Goal: Task Accomplishment & Management: Manage account settings

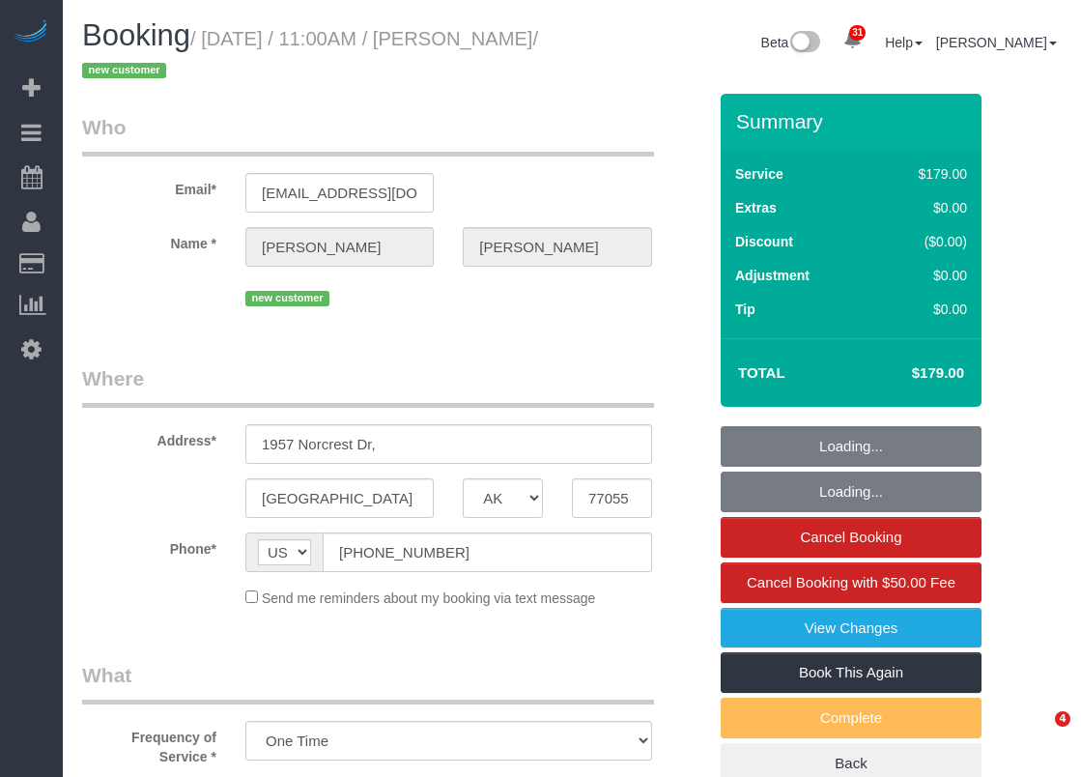
select select "[GEOGRAPHIC_DATA]"
select select "3"
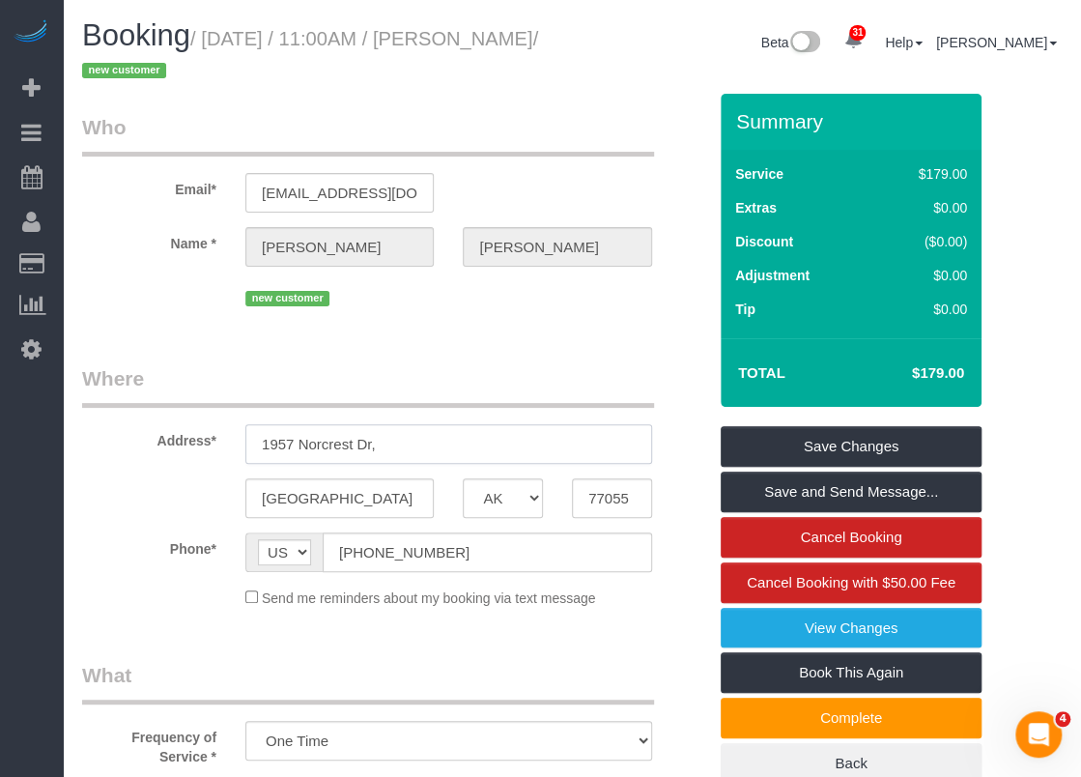
click at [446, 438] on input "1957 Norcrest Dr," at bounding box center [448, 444] width 407 height 40
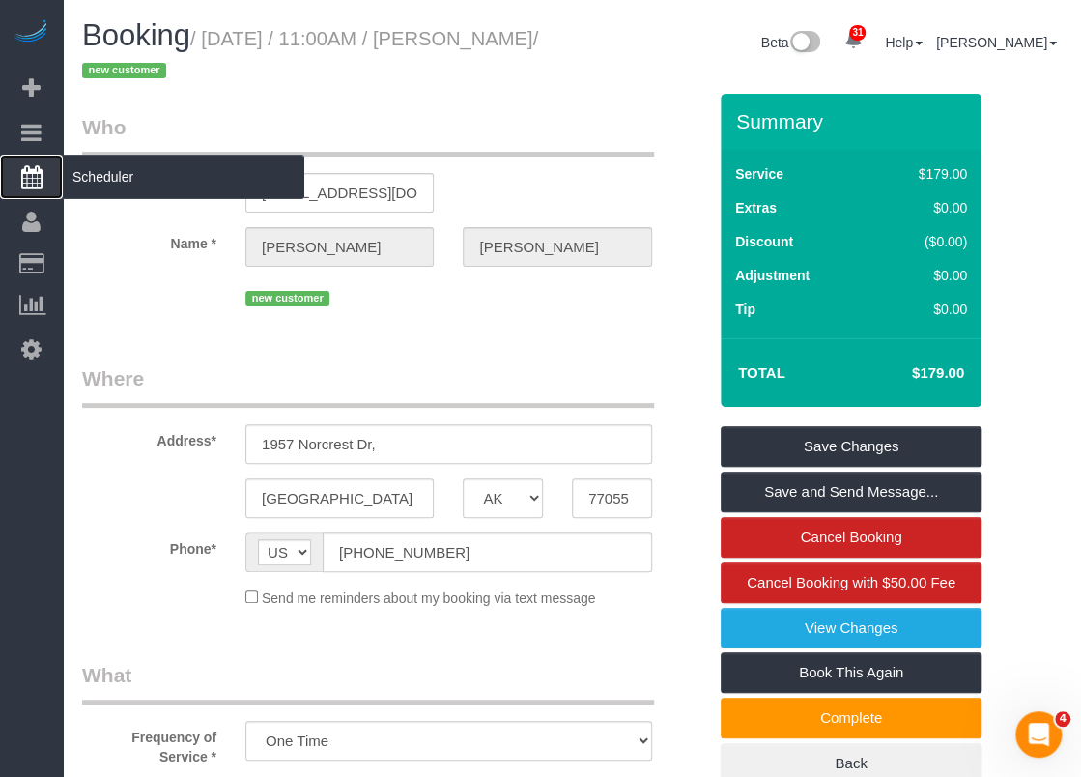
click at [92, 179] on span "Scheduler" at bounding box center [184, 177] width 242 height 44
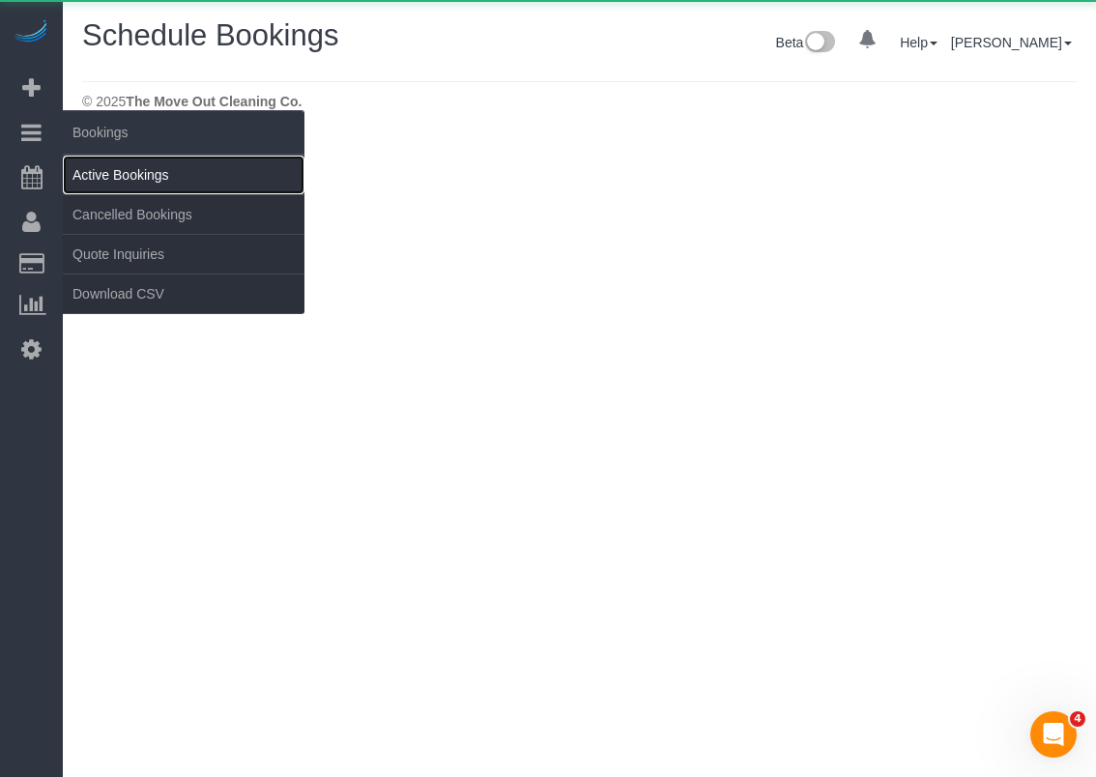
click at [103, 168] on link "Active Bookings" at bounding box center [184, 175] width 242 height 39
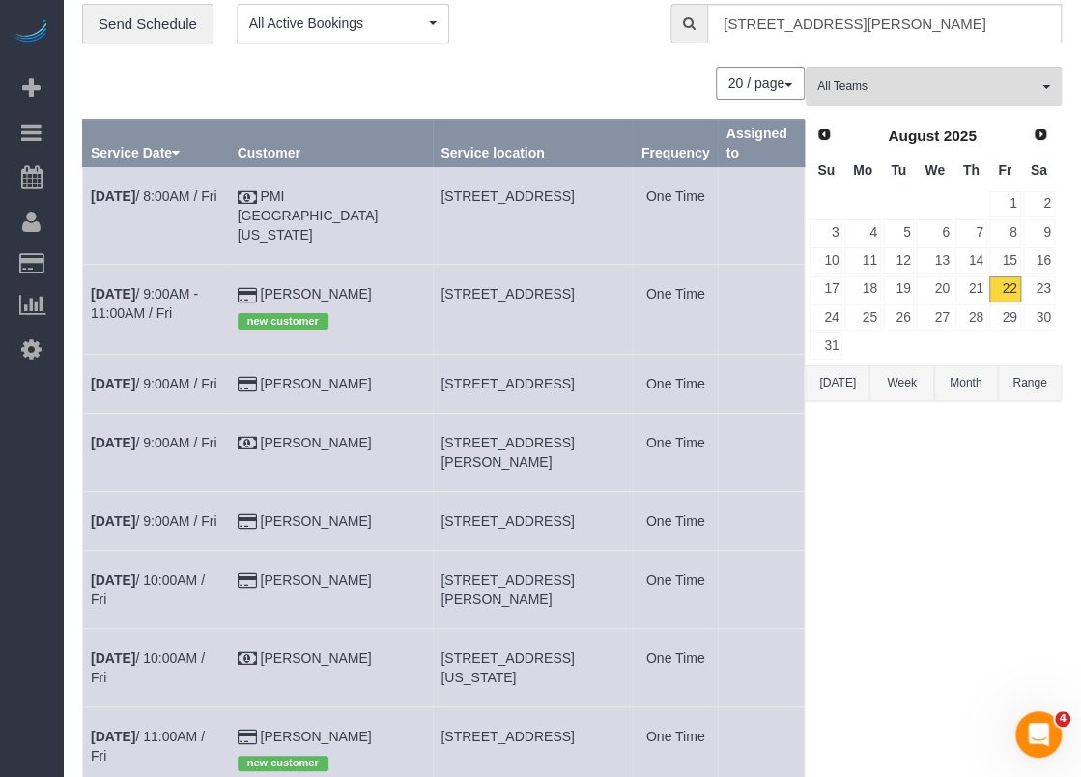
scroll to position [97, 0]
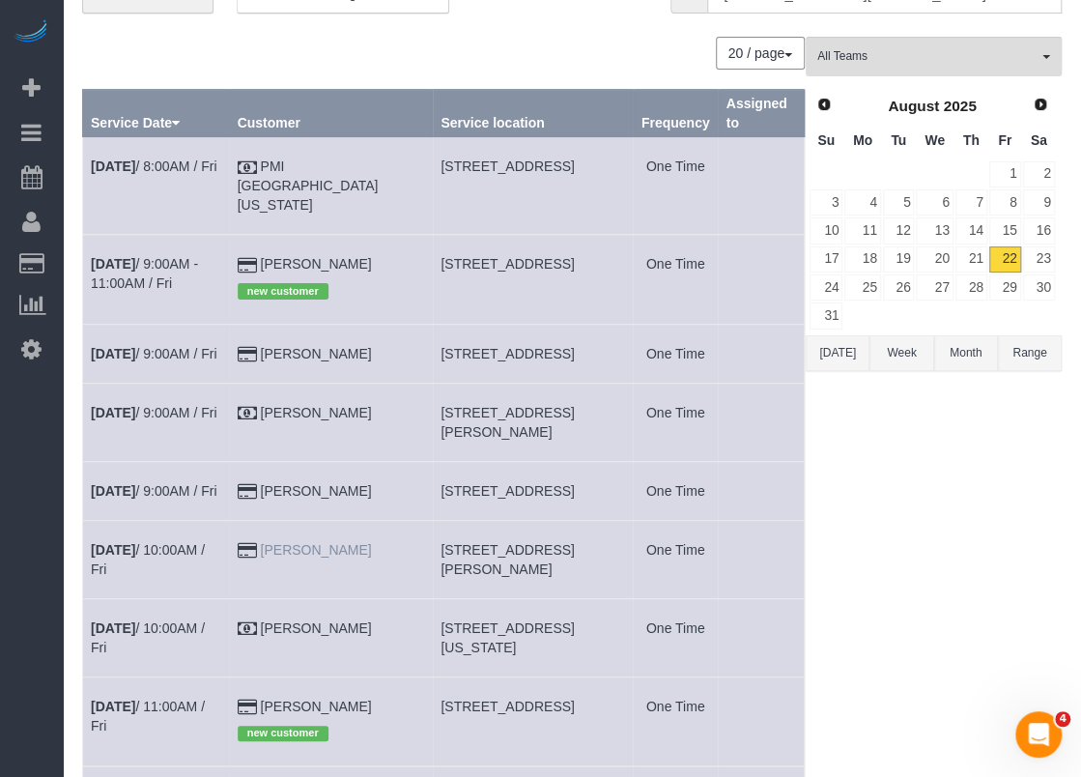
drag, startPoint x: 403, startPoint y: 582, endPoint x: 310, endPoint y: 588, distance: 93.0
click at [310, 588] on td "[PERSON_NAME]" at bounding box center [331, 559] width 204 height 78
copy link "[PERSON_NAME]"
click at [164, 577] on link "[DATE] 10:00AM / Fri" at bounding box center [148, 559] width 114 height 35
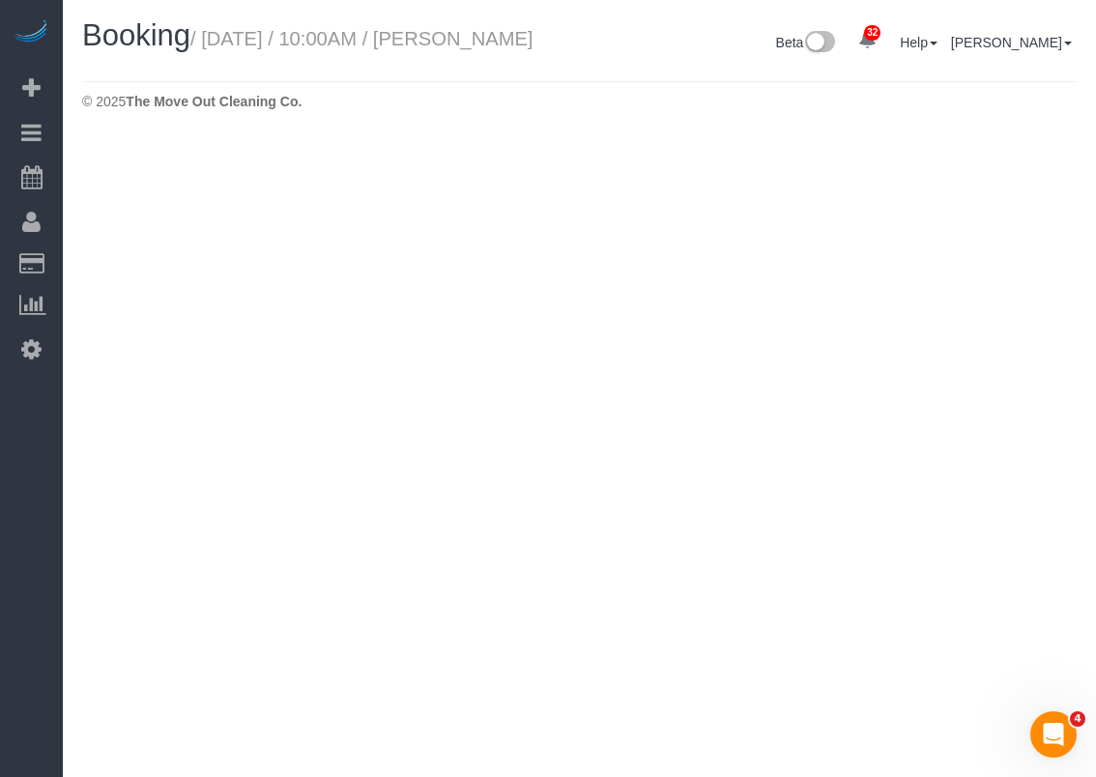
select select "[GEOGRAPHIC_DATA]"
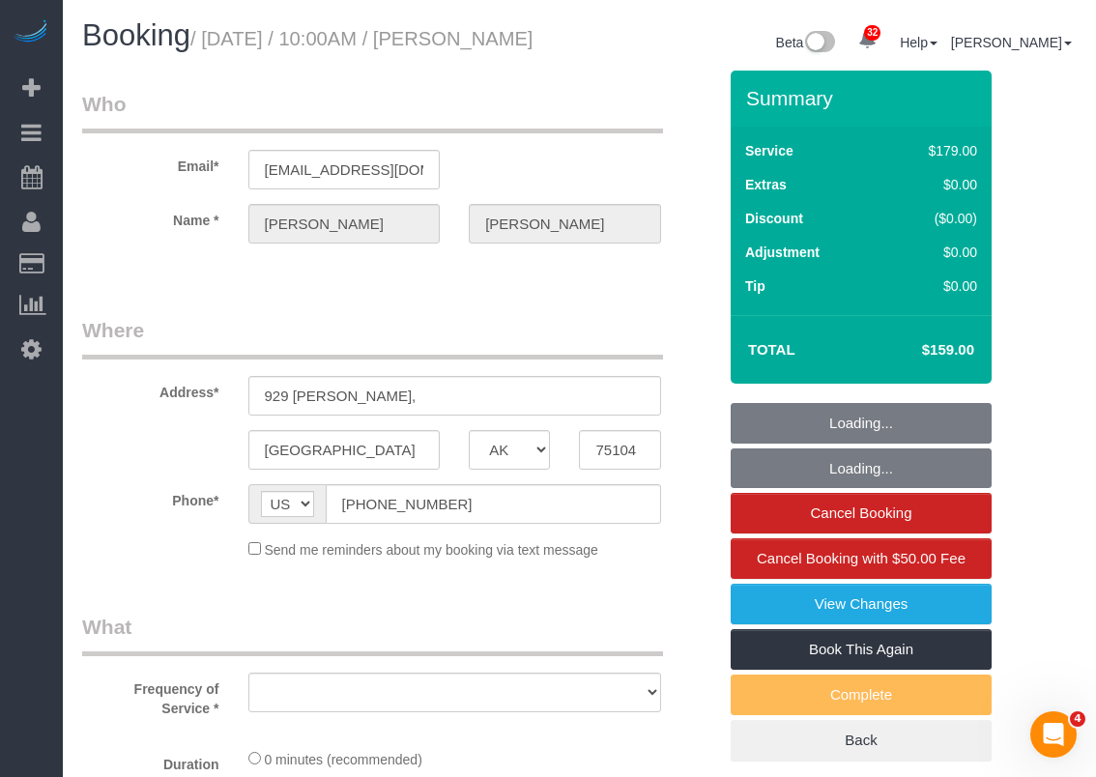
select select "string:fspay-d2ff4b42-4623-44f7-b64d-f1808453b140"
select select "object:4593"
select select "3"
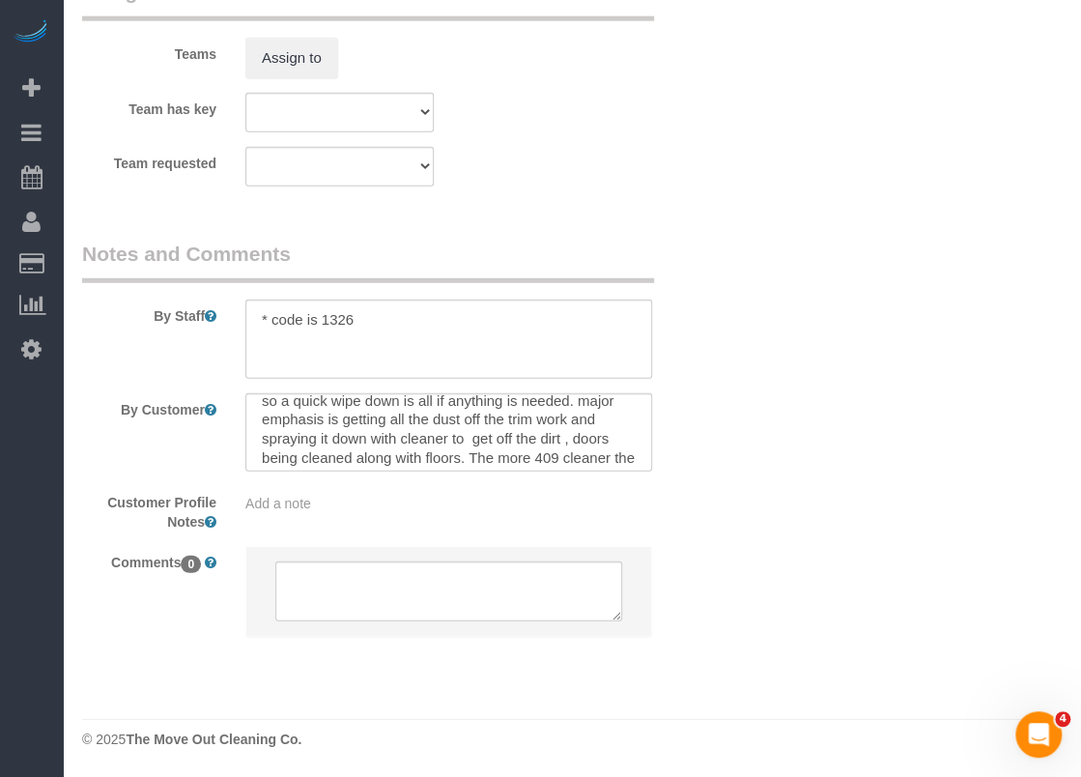
scroll to position [57, 0]
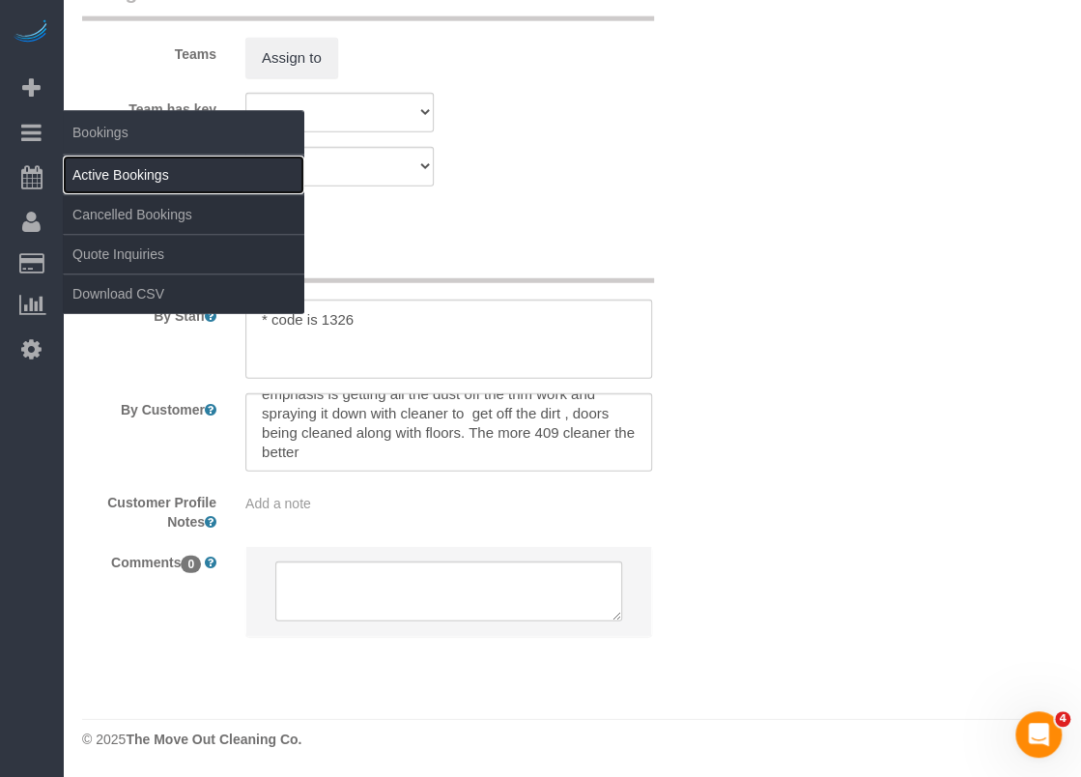
click at [109, 173] on link "Active Bookings" at bounding box center [184, 175] width 242 height 39
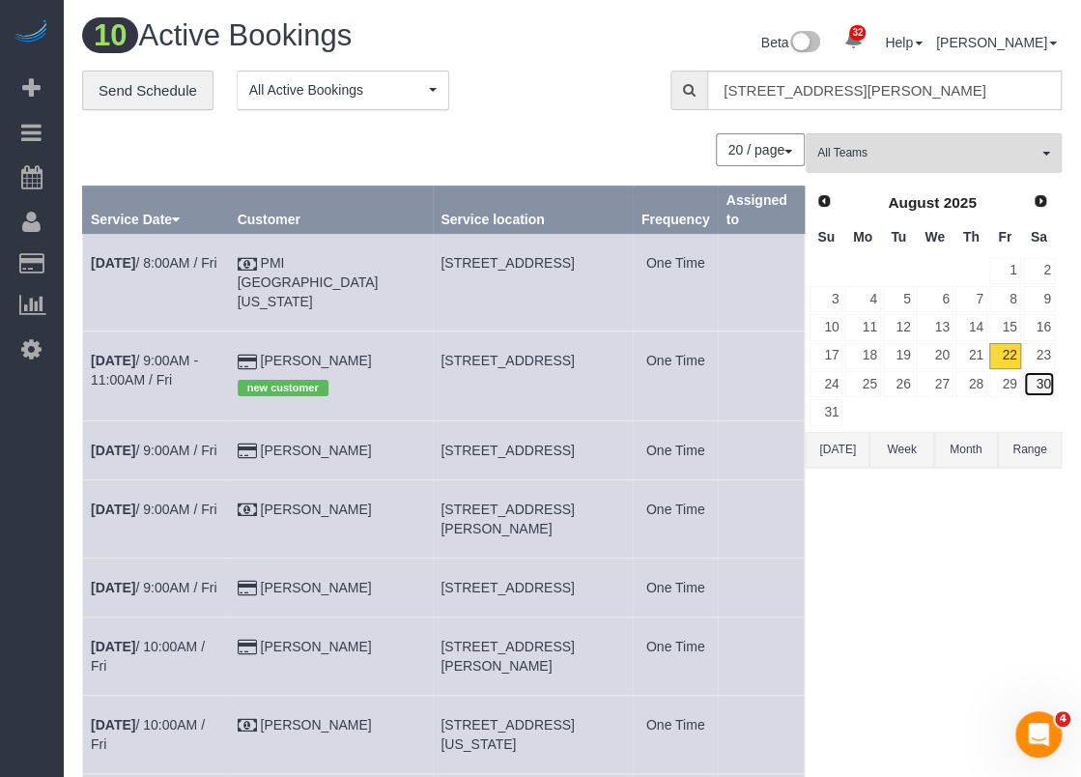
click at [1035, 378] on link "30" at bounding box center [1039, 384] width 32 height 26
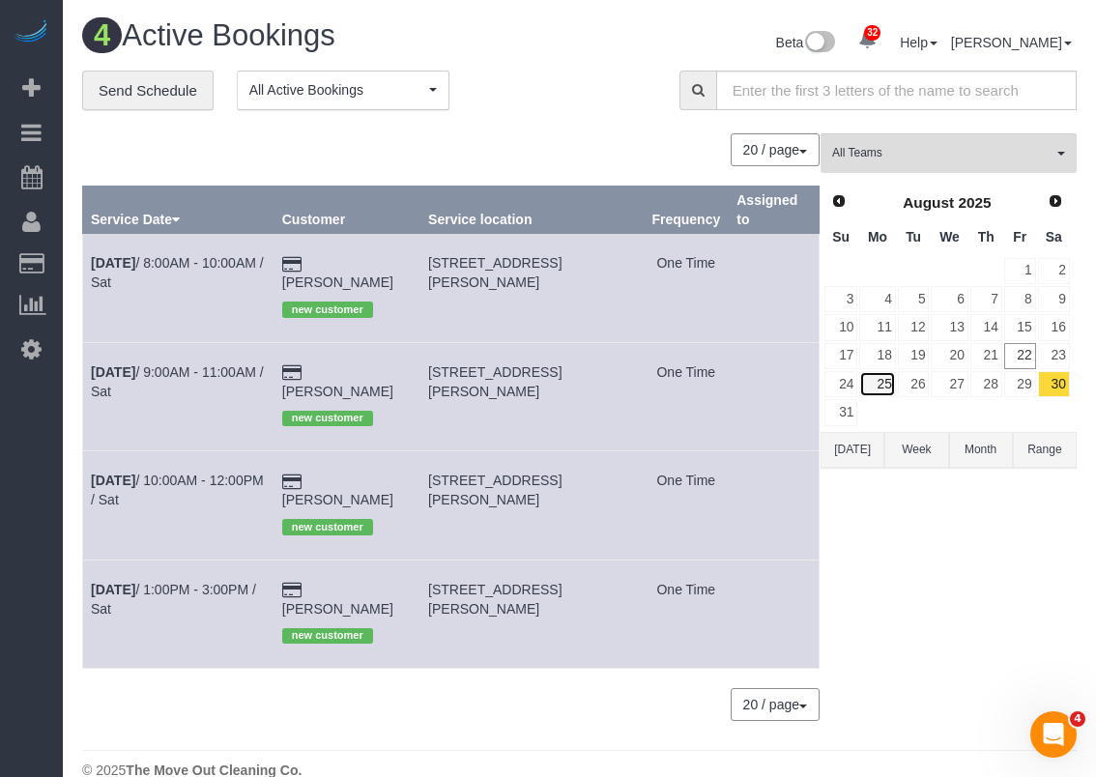
click at [887, 383] on link "25" at bounding box center [877, 384] width 36 height 26
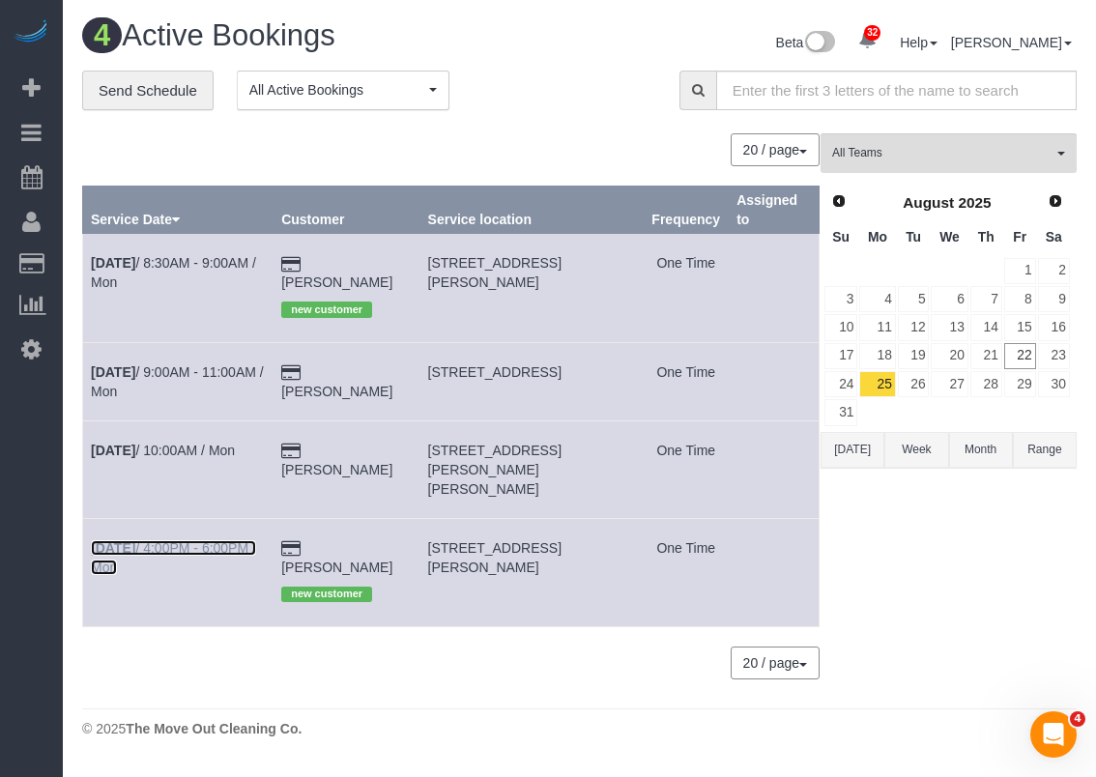
click at [192, 540] on link "[DATE] 4:00PM - 6:00PM / Mon" at bounding box center [173, 557] width 165 height 35
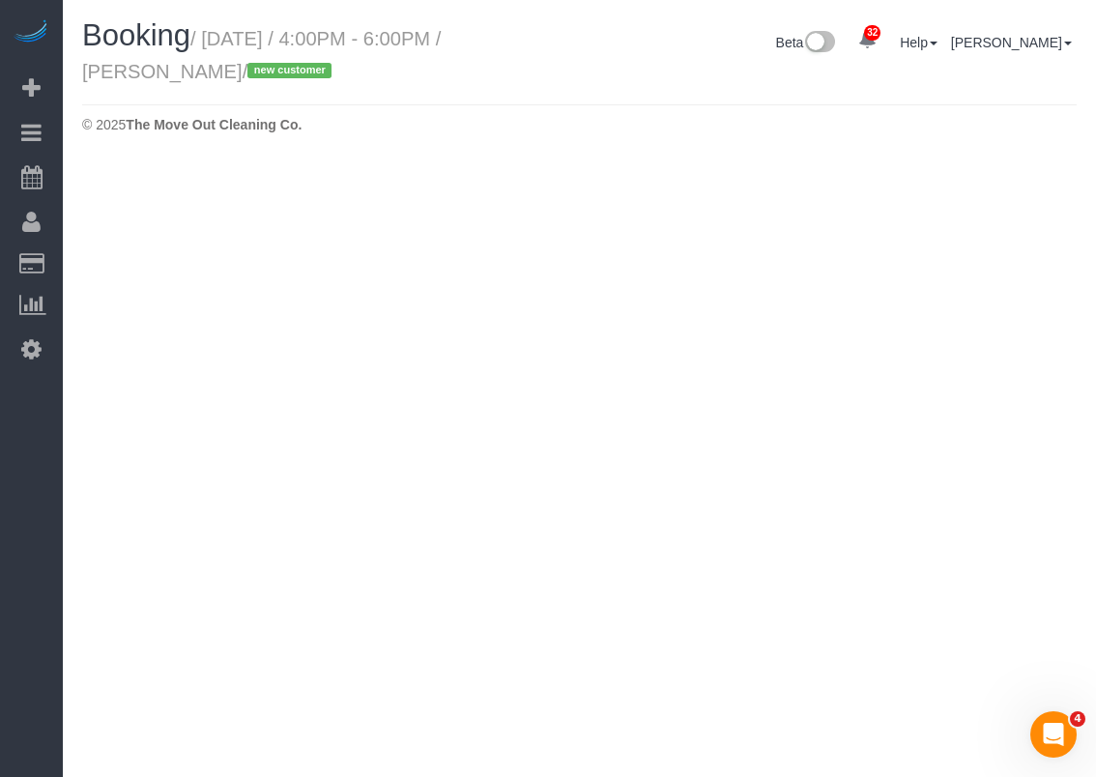
select select "[GEOGRAPHIC_DATA]"
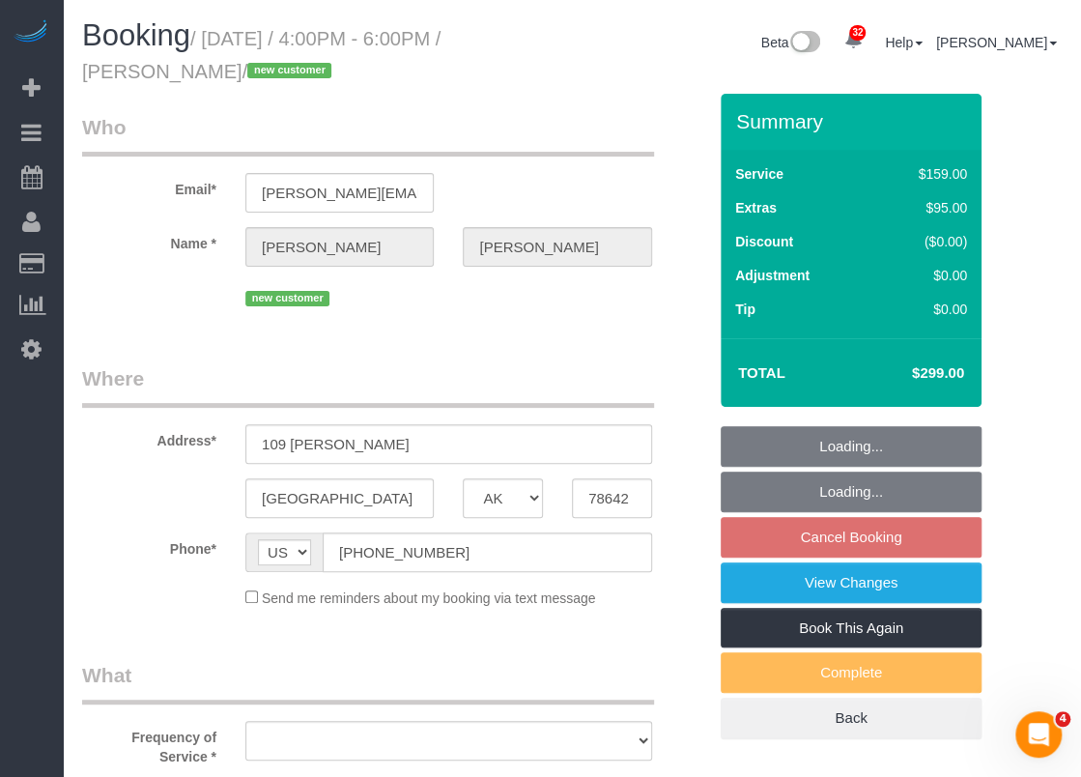
select select "string:fspay-5643081e-2e2e-4d42-817c-4bae53e2eb3b"
select select "object:5458"
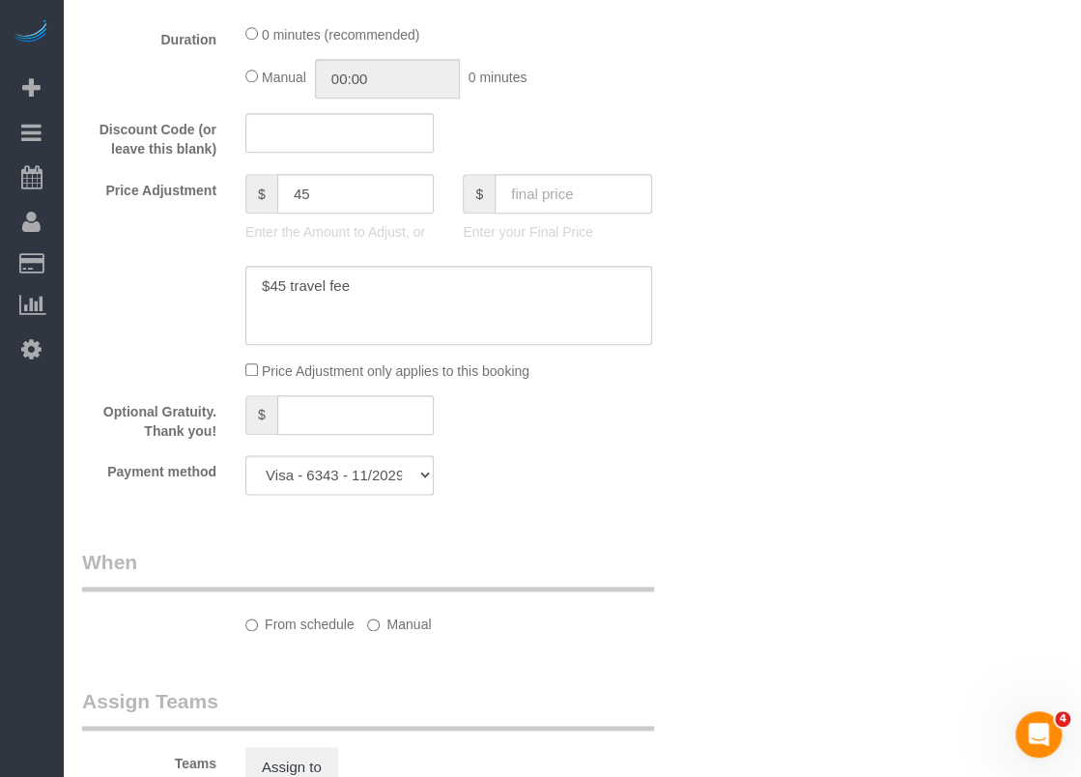
select select "3"
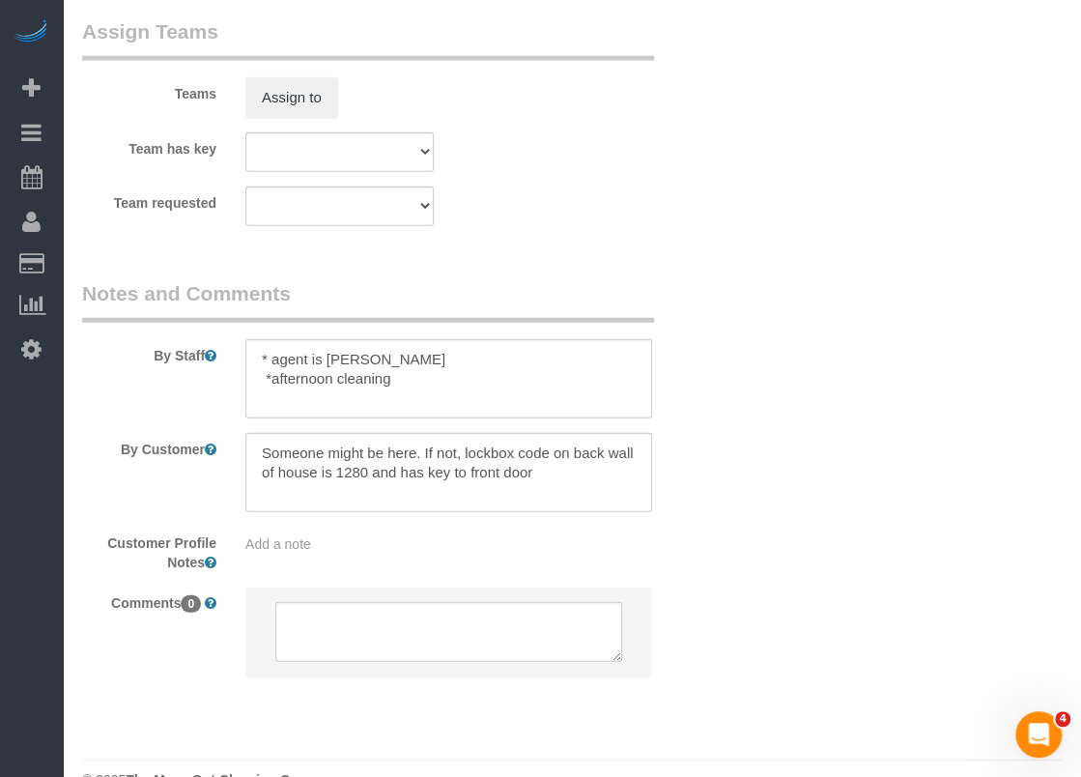
select select "object:5542"
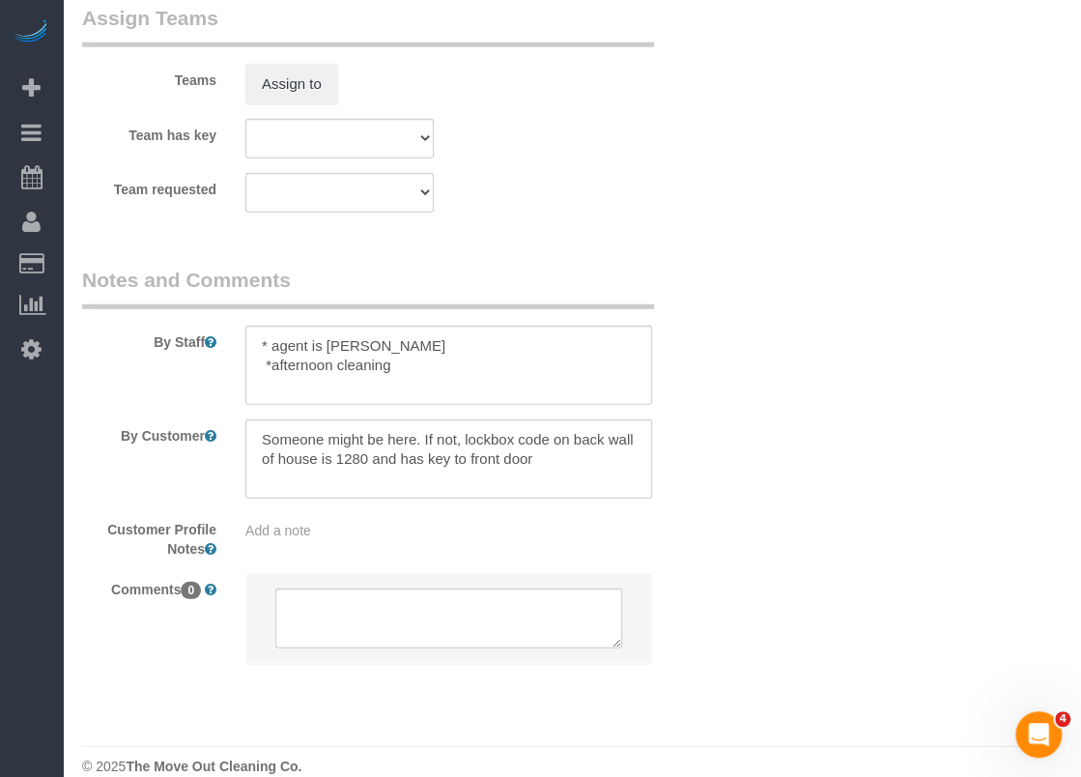
scroll to position [2154, 0]
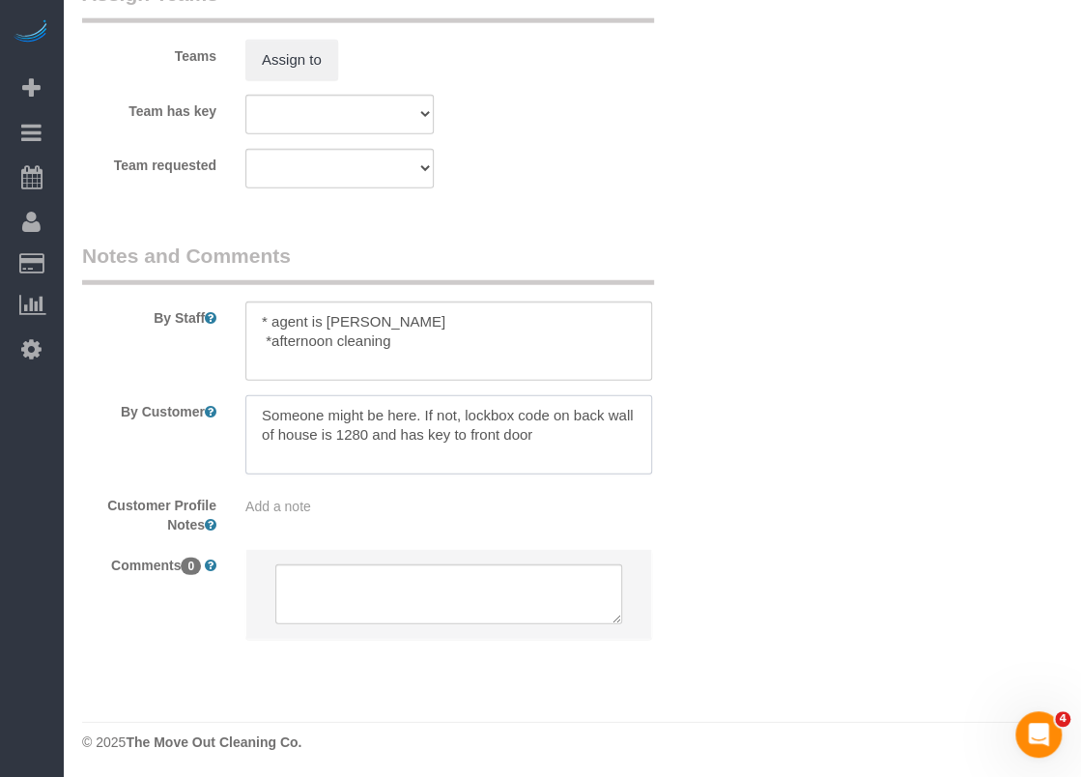
click at [508, 424] on textarea at bounding box center [448, 434] width 407 height 79
click at [345, 339] on textarea at bounding box center [448, 340] width 407 height 79
drag, startPoint x: 543, startPoint y: 372, endPoint x: 558, endPoint y: 359, distance: 19.9
click at [546, 369] on textarea at bounding box center [448, 340] width 407 height 79
click at [563, 355] on textarea at bounding box center [448, 340] width 407 height 79
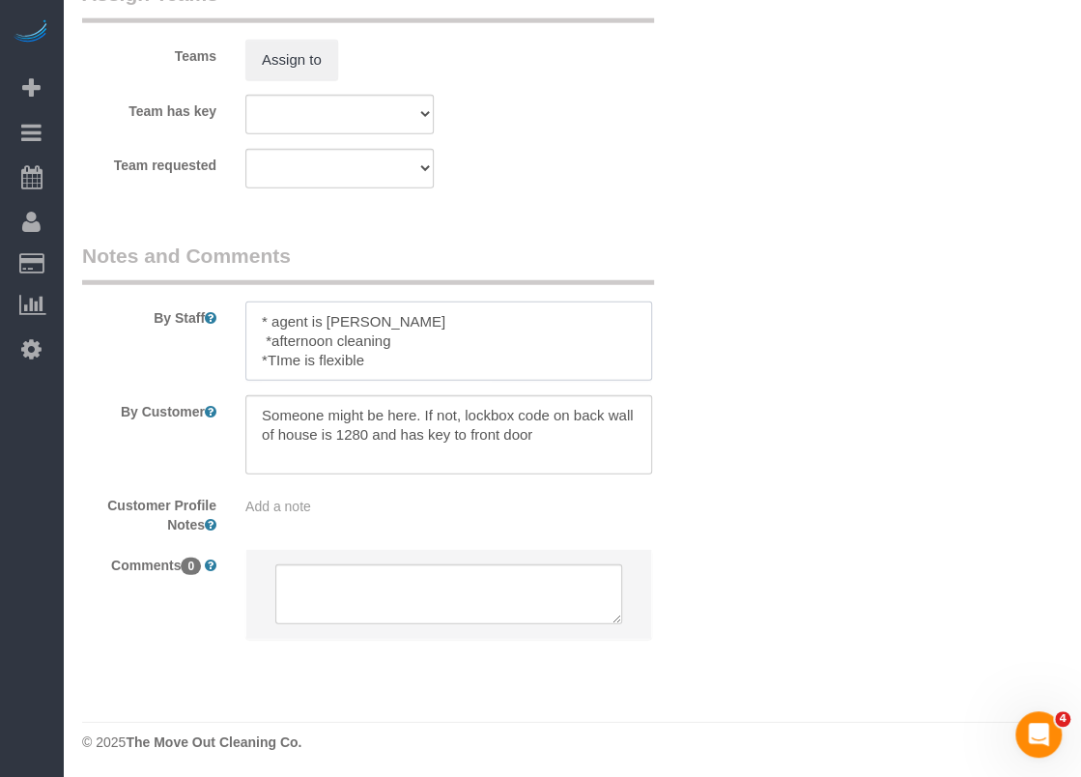
click at [273, 359] on textarea at bounding box center [448, 340] width 407 height 79
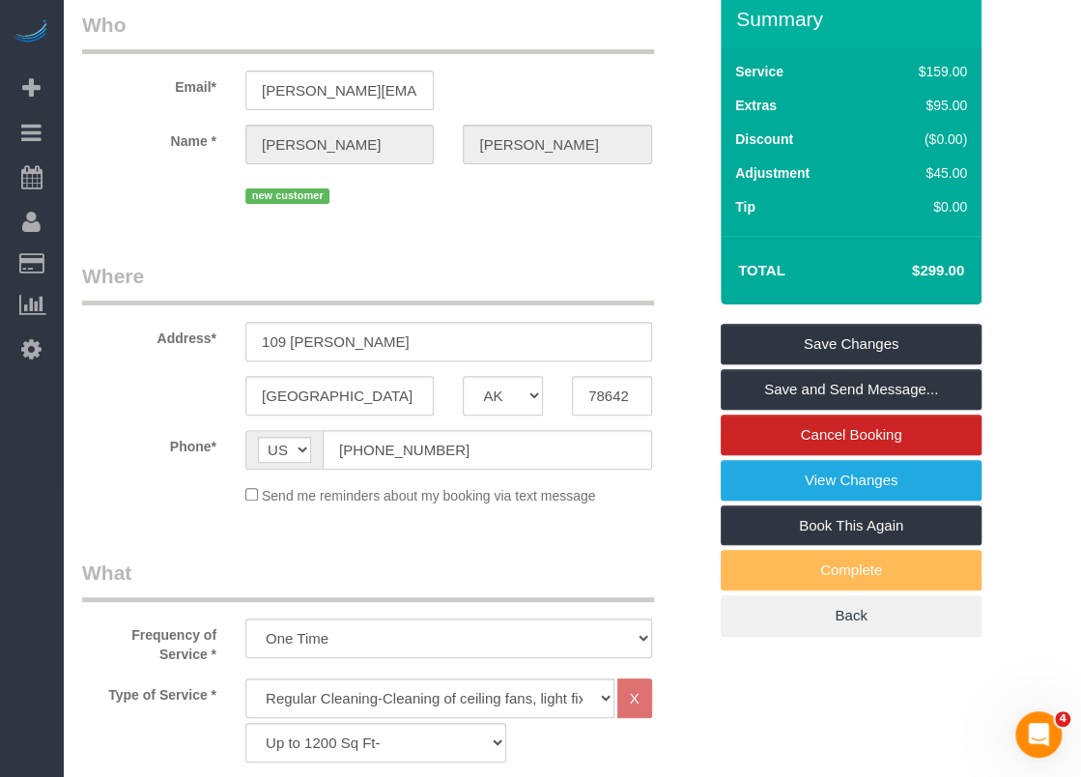
scroll to position [0, 0]
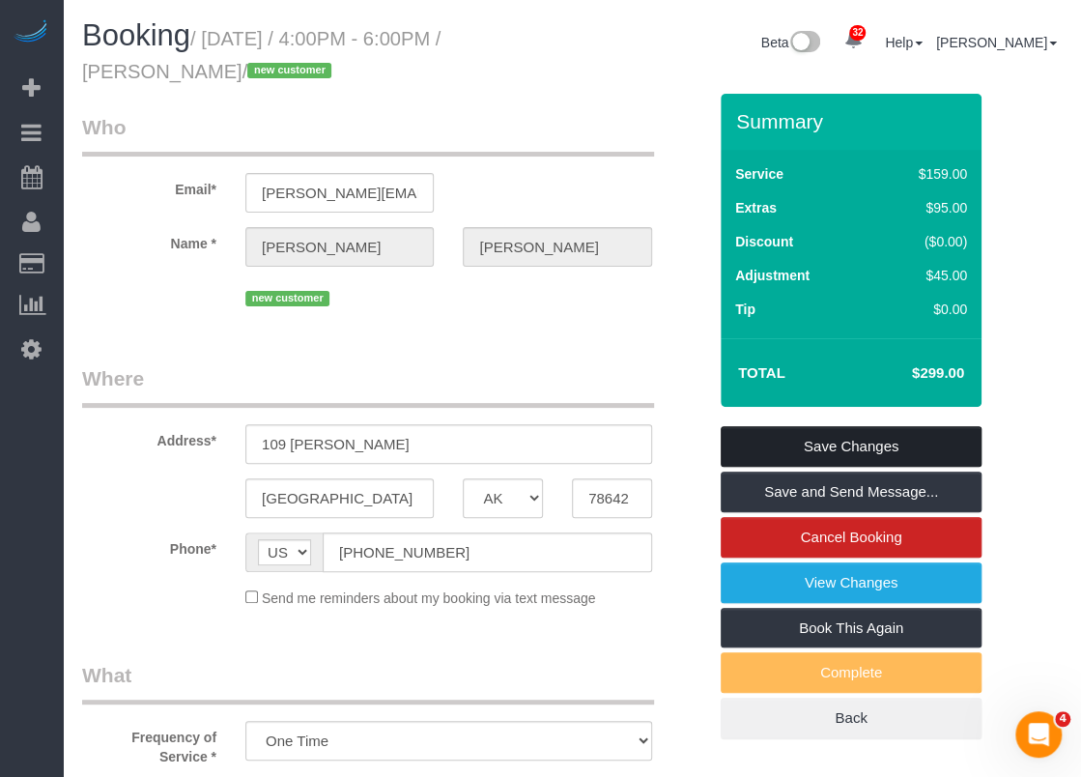
type textarea "* agent is [PERSON_NAME] *afternoon cleaning *Time is flexible"
click at [820, 436] on link "Save Changes" at bounding box center [851, 446] width 261 height 41
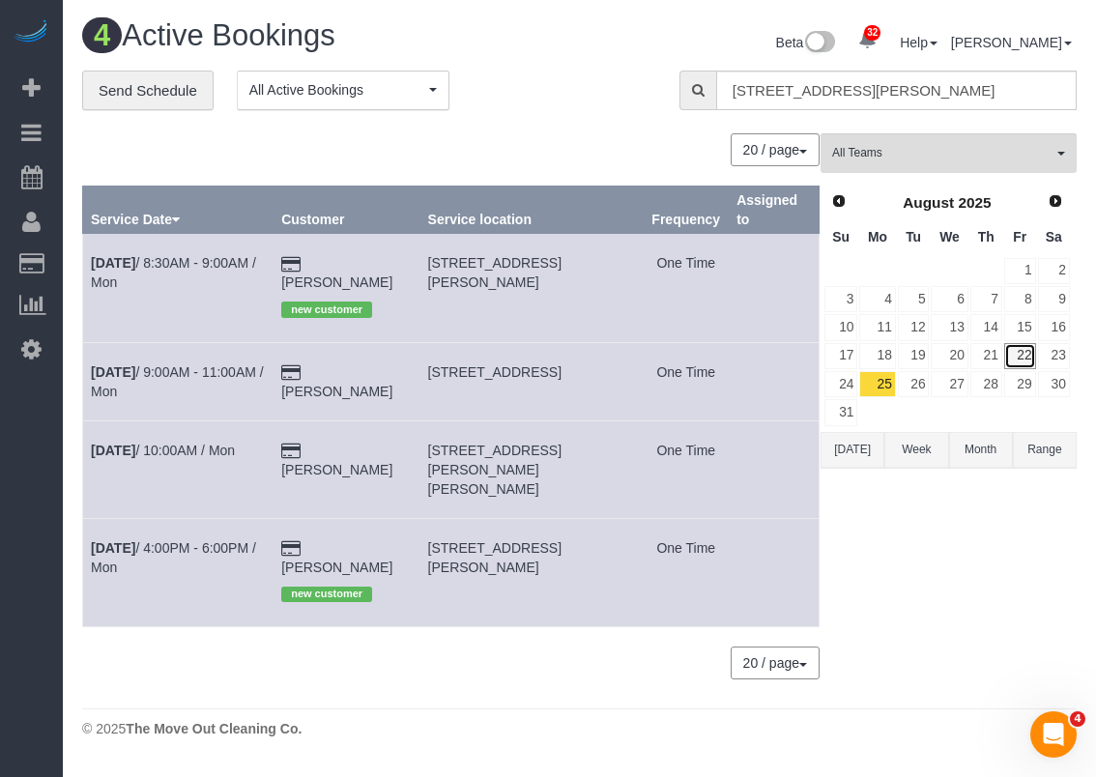
click at [1017, 359] on link "22" at bounding box center [1020, 356] width 32 height 26
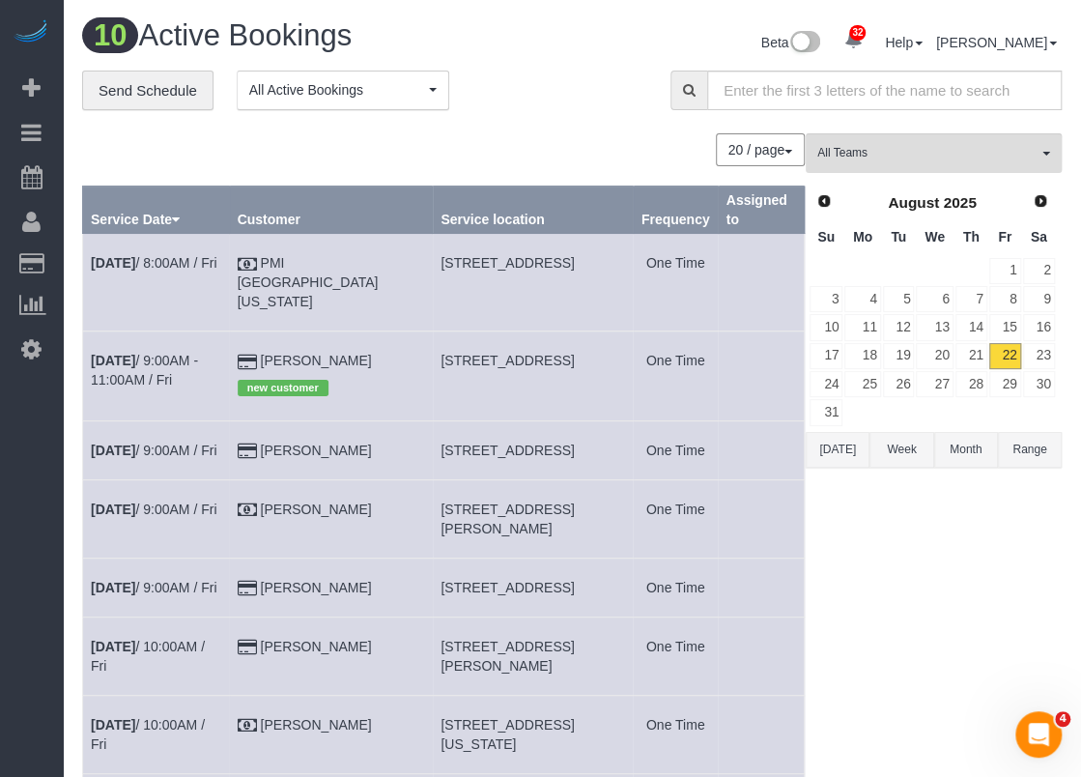
scroll to position [97, 0]
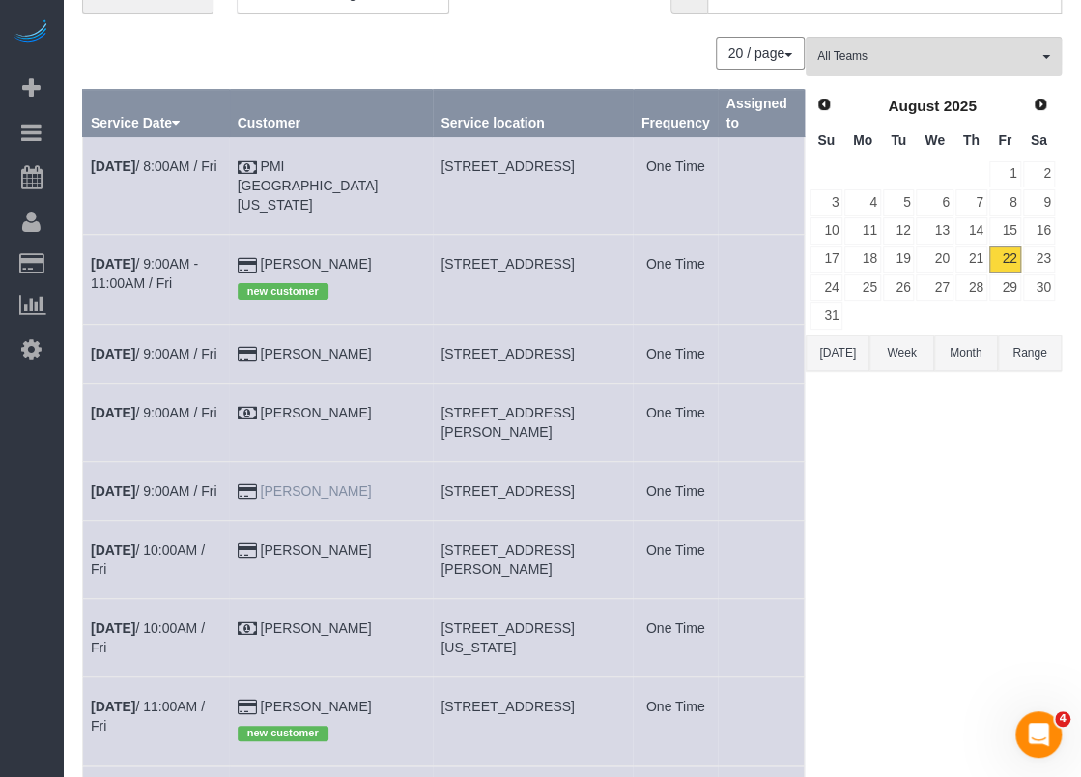
drag, startPoint x: 392, startPoint y: 502, endPoint x: 310, endPoint y: 503, distance: 82.1
click at [310, 503] on td "[PERSON_NAME]" at bounding box center [331, 490] width 204 height 59
copy link "[PERSON_NAME]"
click at [193, 499] on link "[DATE] 9:00AM / Fri" at bounding box center [154, 490] width 126 height 15
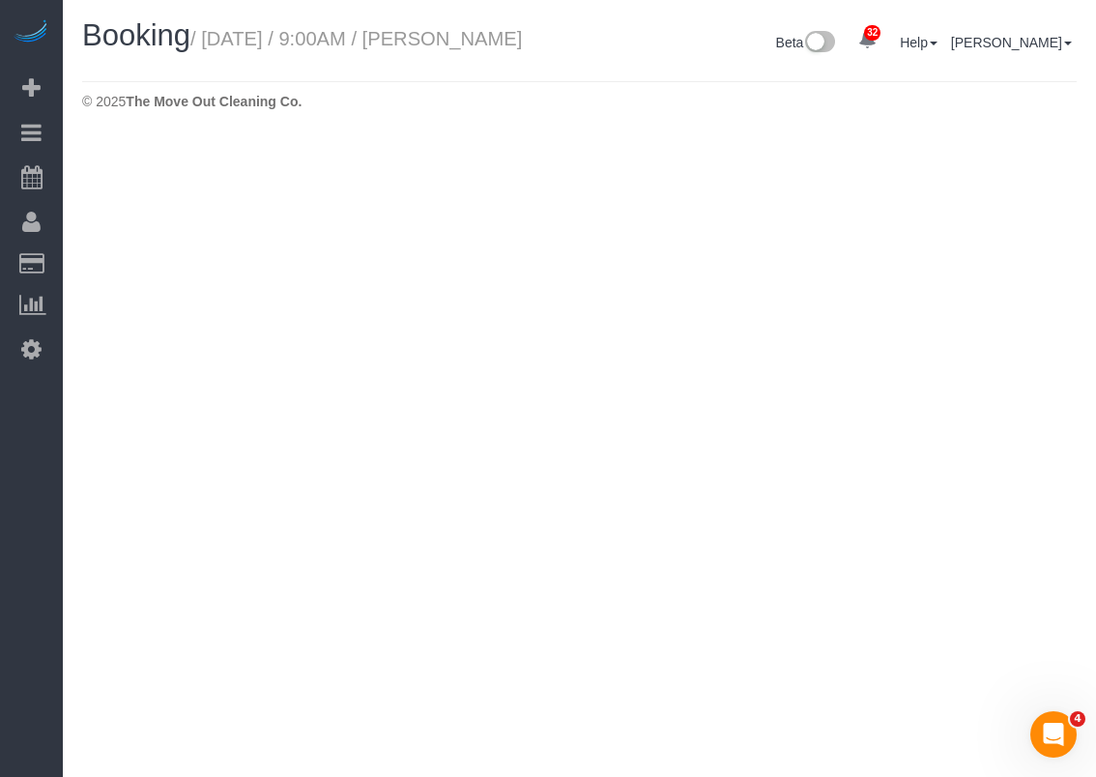
select select "[GEOGRAPHIC_DATA]"
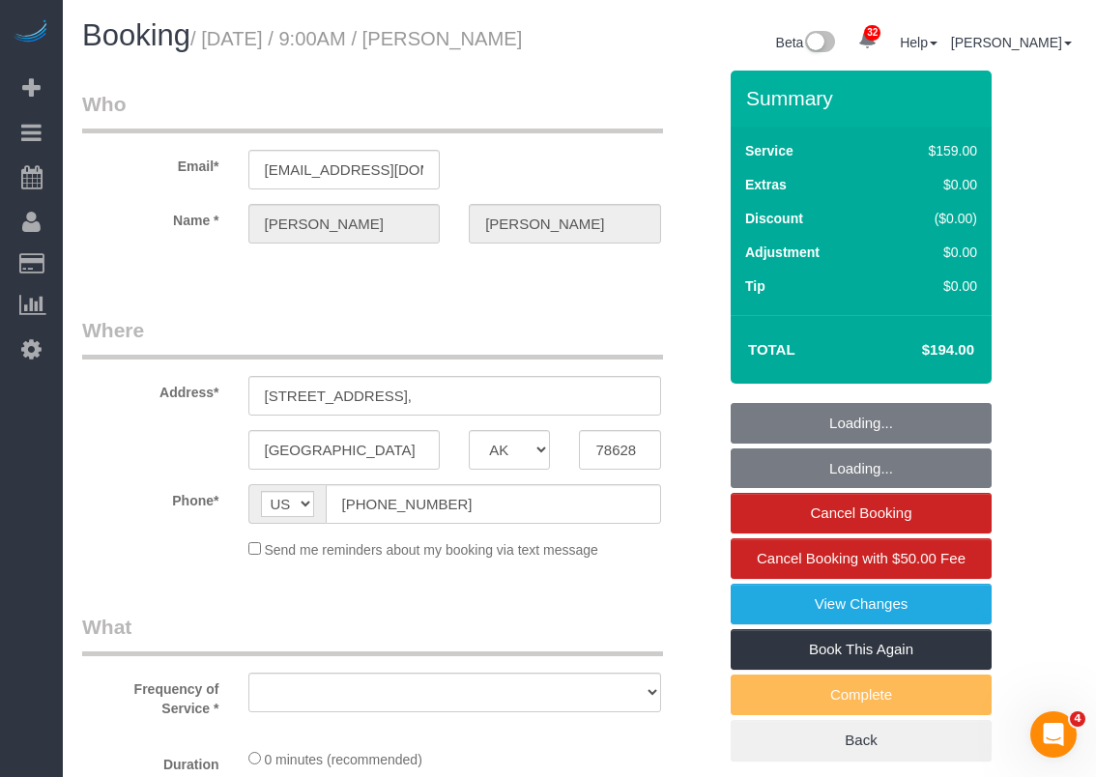
select select "object:6186"
select select "string:fspay-ce1e5bc0-d4dc-4780-b8c2-c7f6da4d4e07"
select select "3"
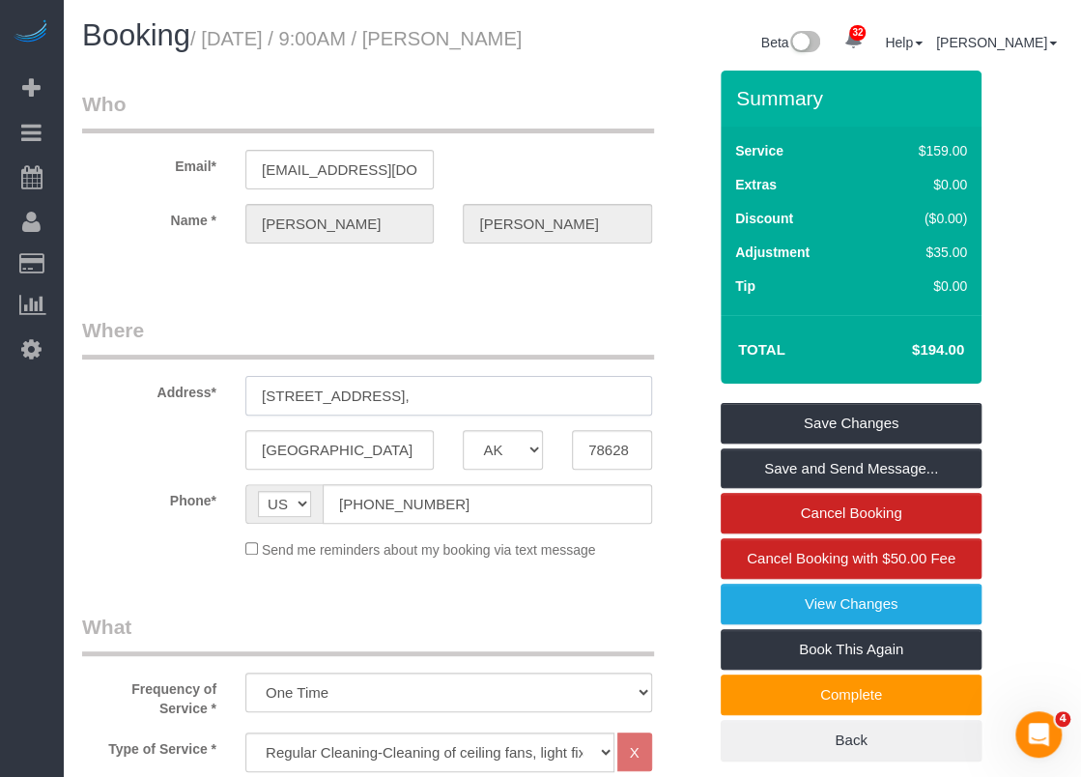
drag, startPoint x: 464, startPoint y: 386, endPoint x: 255, endPoint y: 390, distance: 208.8
click at [255, 390] on input "[STREET_ADDRESS]," at bounding box center [448, 396] width 407 height 40
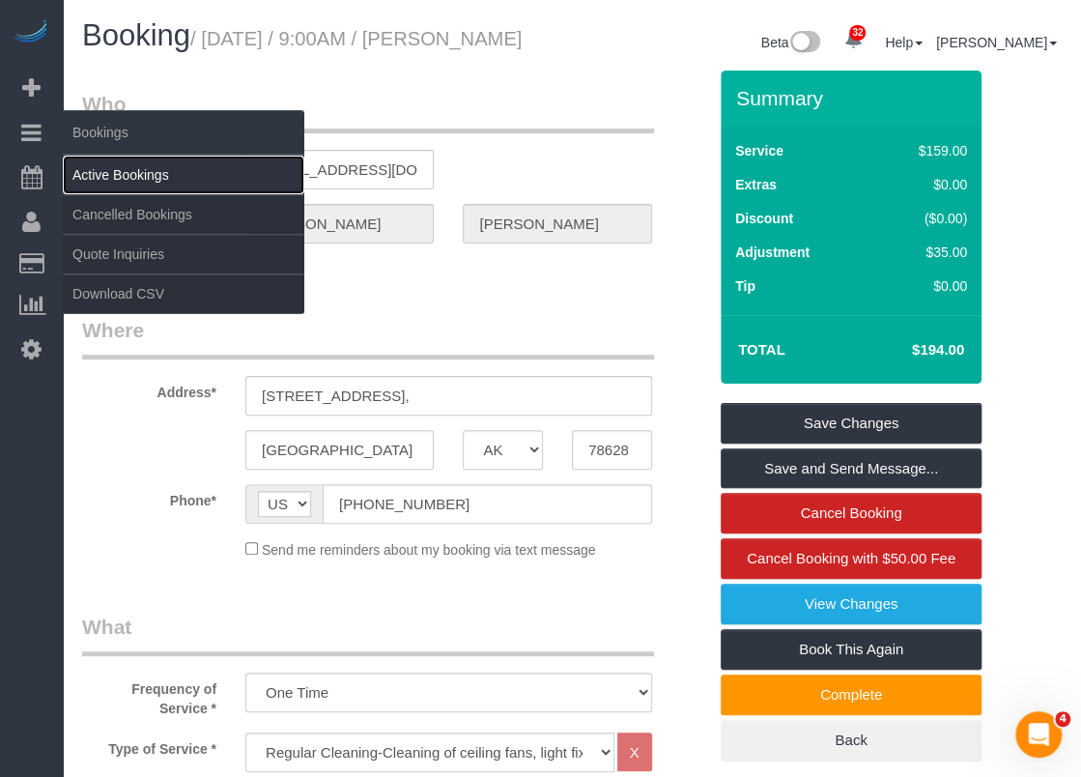
click at [95, 173] on link "Active Bookings" at bounding box center [184, 175] width 242 height 39
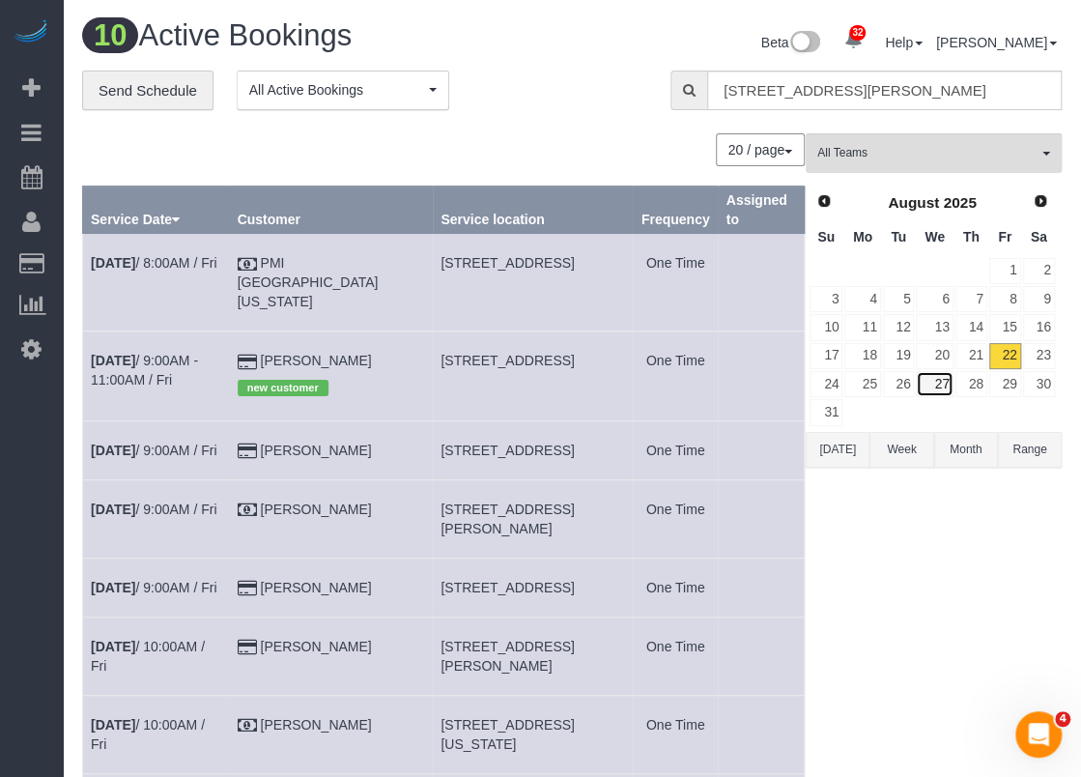
click at [941, 384] on link "27" at bounding box center [934, 384] width 37 height 26
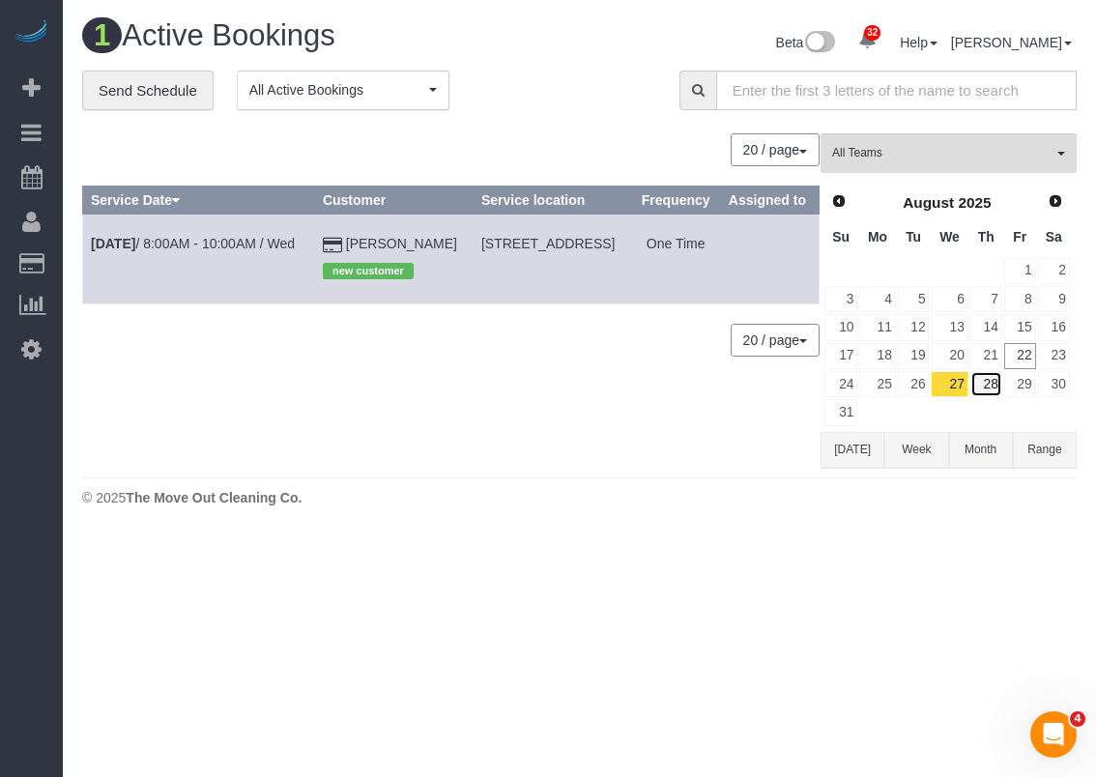
click at [987, 378] on link "28" at bounding box center [986, 384] width 32 height 26
